Goal: Find specific page/section: Find specific page/section

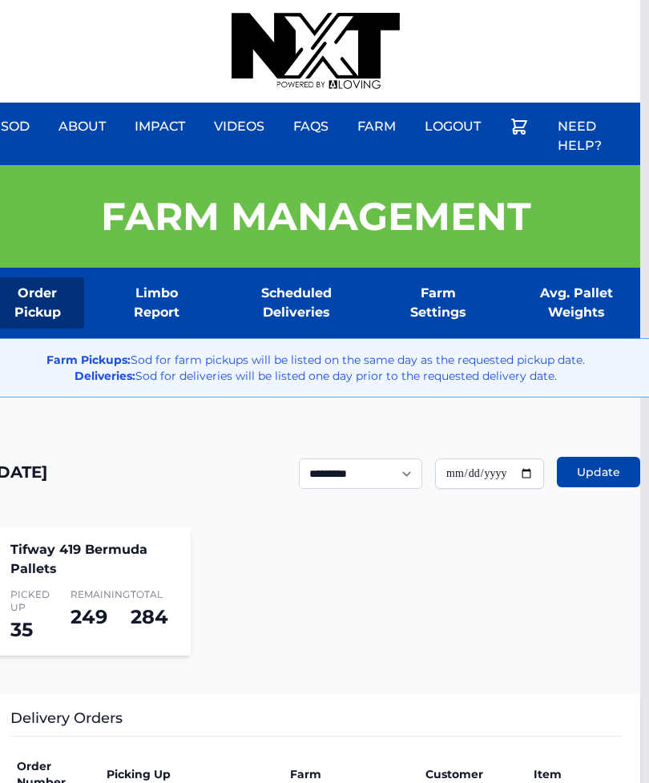
scroll to position [0, 13]
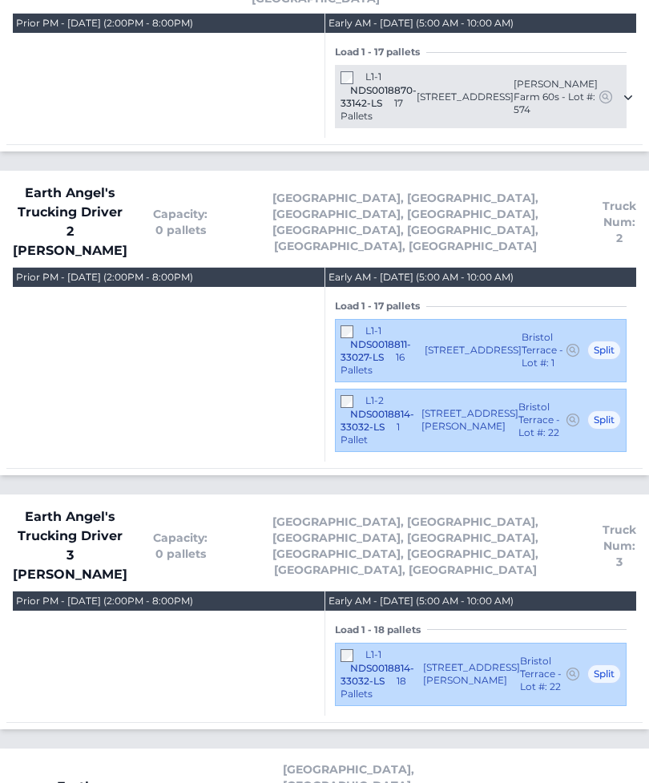
scroll to position [1657, 0]
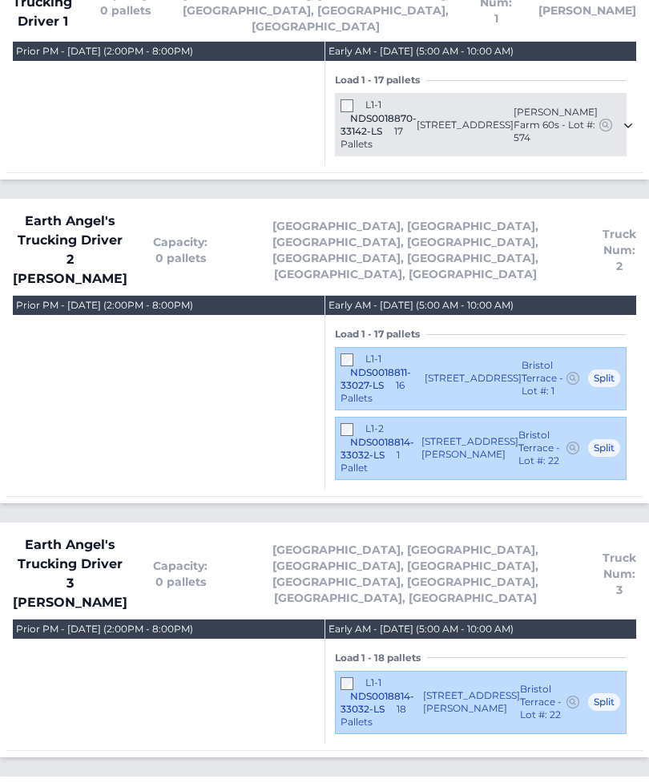
click at [77, 211] on span "Earth Angel's Trucking Driver 2 [PERSON_NAME]" at bounding box center [70, 249] width 115 height 77
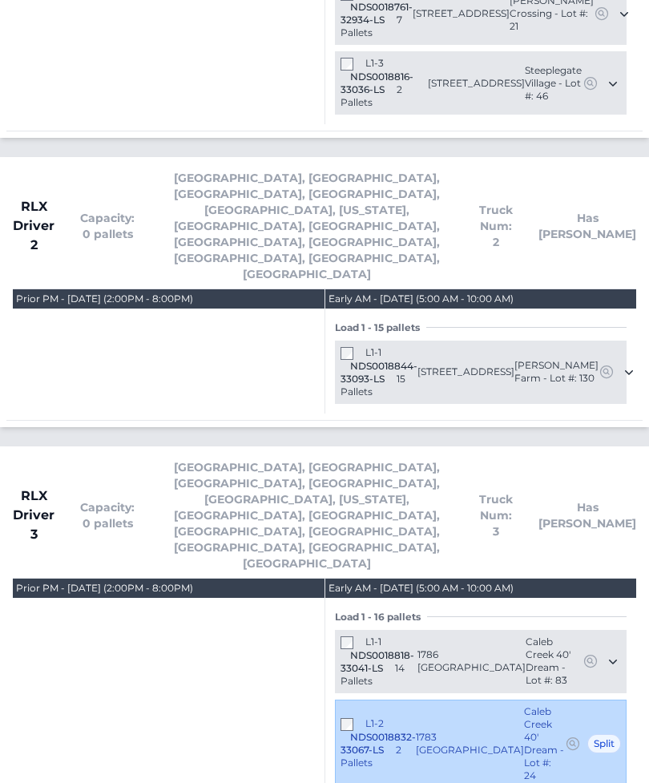
scroll to position [3010, 0]
